Goal: Task Accomplishment & Management: Use online tool/utility

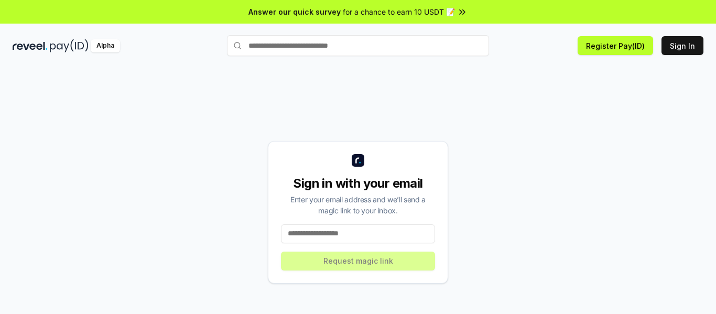
click at [330, 233] on input at bounding box center [358, 233] width 154 height 19
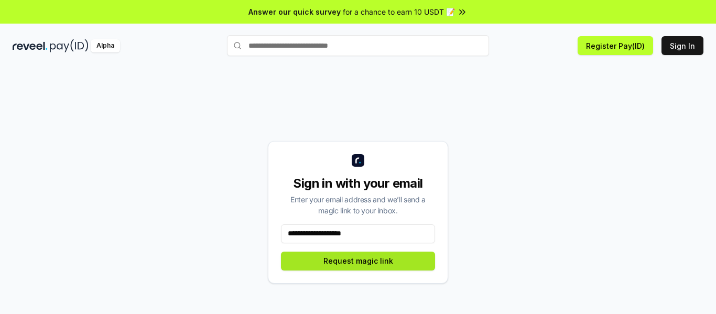
type input "**********"
click at [331, 267] on button "Request magic link" at bounding box center [358, 261] width 154 height 19
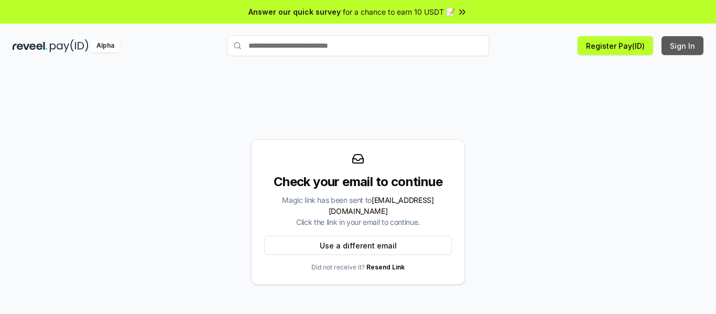
click at [682, 48] on button "Sign In" at bounding box center [683, 45] width 42 height 19
